Goal: Task Accomplishment & Management: Complete application form

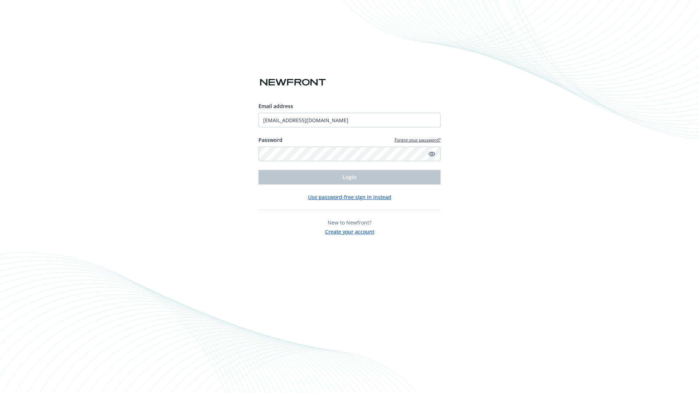
type input "[EMAIL_ADDRESS][DOMAIN_NAME]"
click at [349, 177] on span "Login" at bounding box center [349, 177] width 14 height 7
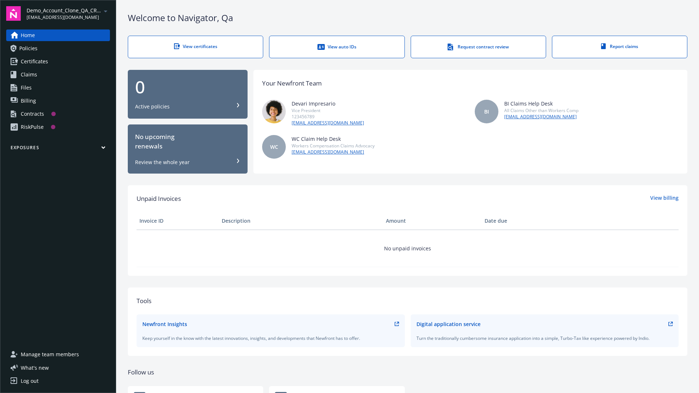
click at [68, 13] on span "Demo_Account_Clone_QA_CR_Tests_Prospect" at bounding box center [64, 11] width 75 height 8
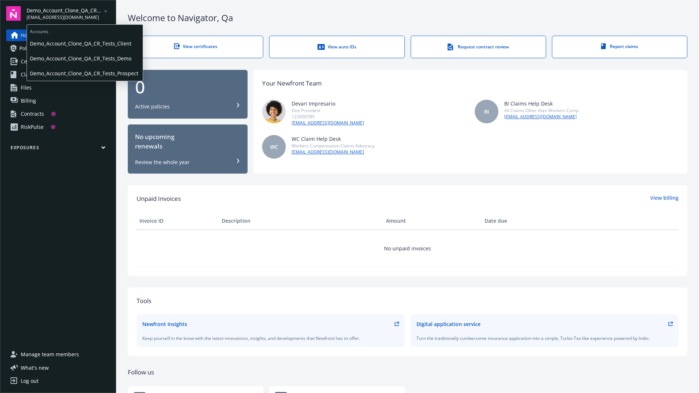
click at [84, 43] on span "Demo_Account_Clone_QA_CR_Tests_Client" at bounding box center [85, 43] width 110 height 15
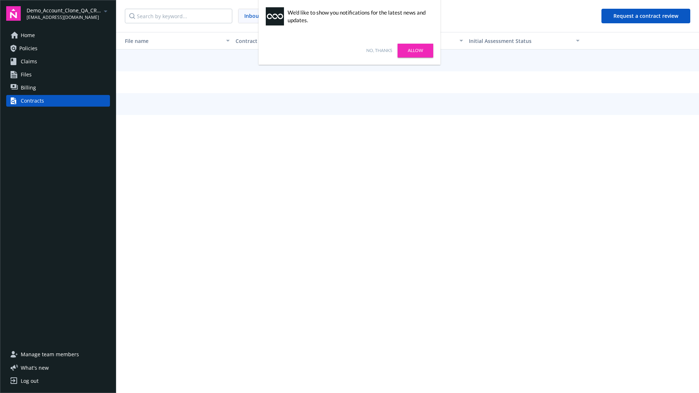
click at [379, 51] on link "No, thanks" at bounding box center [379, 50] width 26 height 7
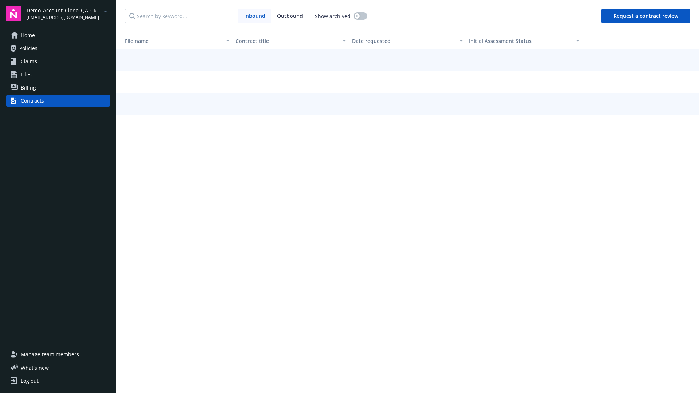
click at [646, 16] on button "Request a contract review" at bounding box center [645, 16] width 89 height 15
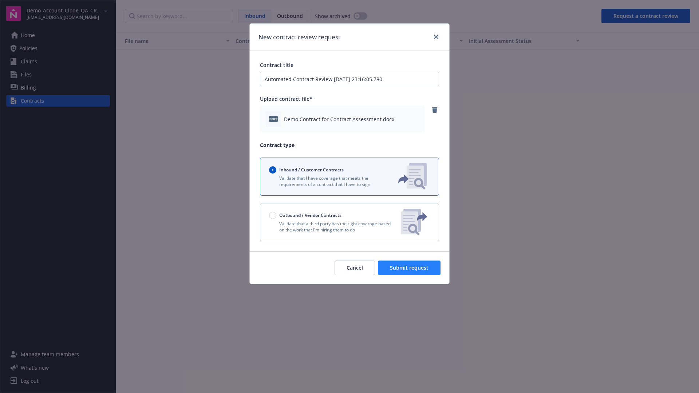
type input "Automated Contract Review [DATE] 23:16:05.780"
click at [409, 268] on span "Submit request" at bounding box center [409, 267] width 39 height 7
